Goal: Information Seeking & Learning: Learn about a topic

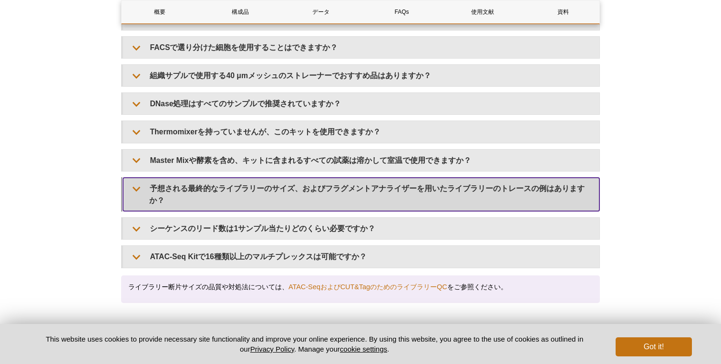
click at [264, 180] on summary "予想される最終的なライブラリーのサイズ、およびフラグメントアナライザーを用いたライブラリーのトレースの例はありますか？" at bounding box center [361, 194] width 476 height 33
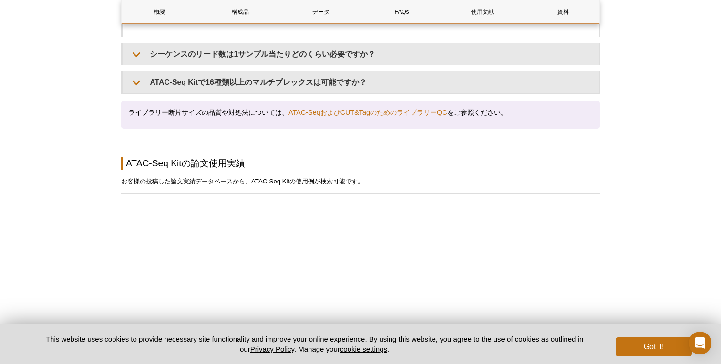
scroll to position [2668, 0]
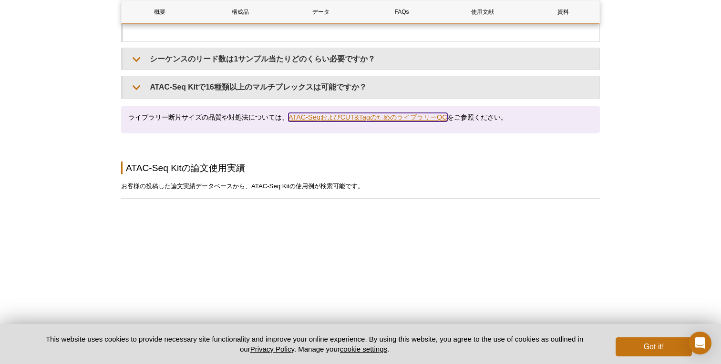
click at [351, 113] on link "ATAC-SeqおよびCUT&TagのためのライブラリーQC" at bounding box center [367, 117] width 159 height 9
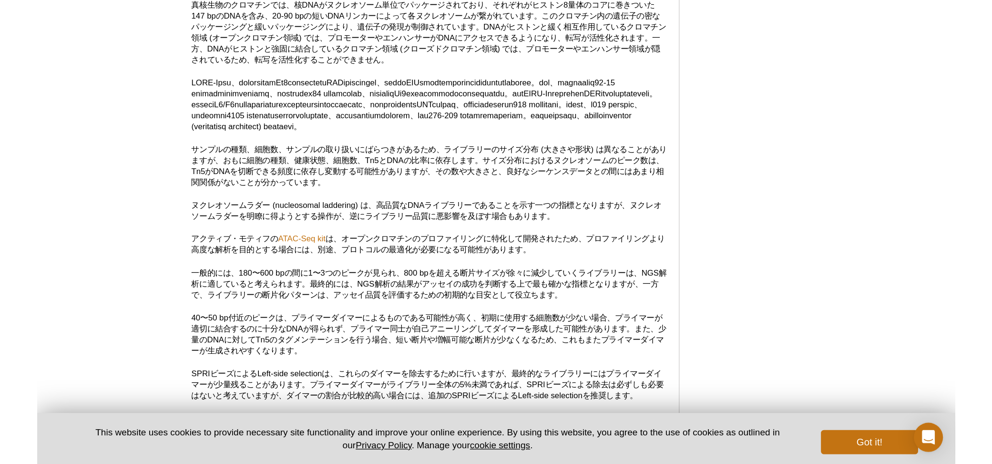
scroll to position [1009, 0]
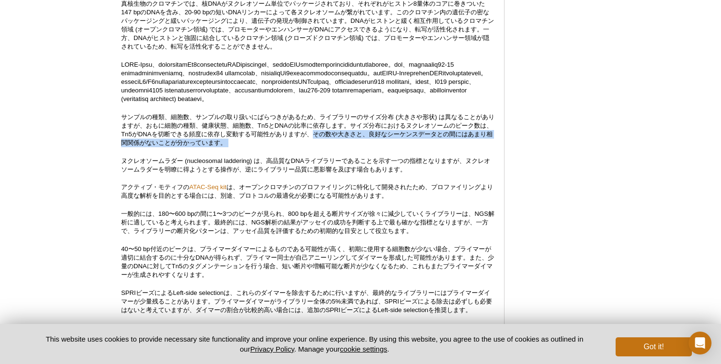
drag, startPoint x: 328, startPoint y: 184, endPoint x: 327, endPoint y: 200, distance: 16.3
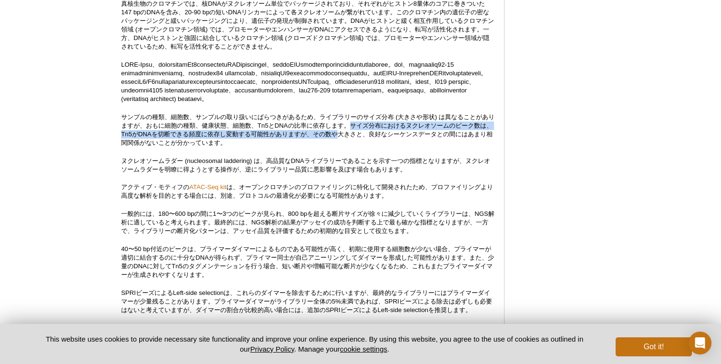
drag, startPoint x: 361, startPoint y: 174, endPoint x: 356, endPoint y: 183, distance: 11.1
click at [356, 147] on p "サンプルの種類、細胞数、サンプルの取り扱いにばらつきがあるため、ライブラリーのサイズ分布 (大きさや形状) は異なることがありますが、おもに細胞の種類、健康状…" at bounding box center [307, 130] width 373 height 34
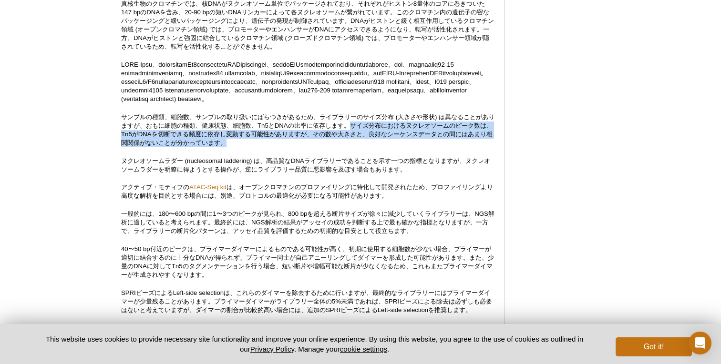
click at [291, 147] on p "サンプルの種類、細胞数、サンプルの取り扱いにばらつきがあるため、ライブラリーのサイズ分布 (大きさや形状) は異なることがありますが、おもに細胞の種類、健康状…" at bounding box center [307, 130] width 373 height 34
